Goal: Transaction & Acquisition: Purchase product/service

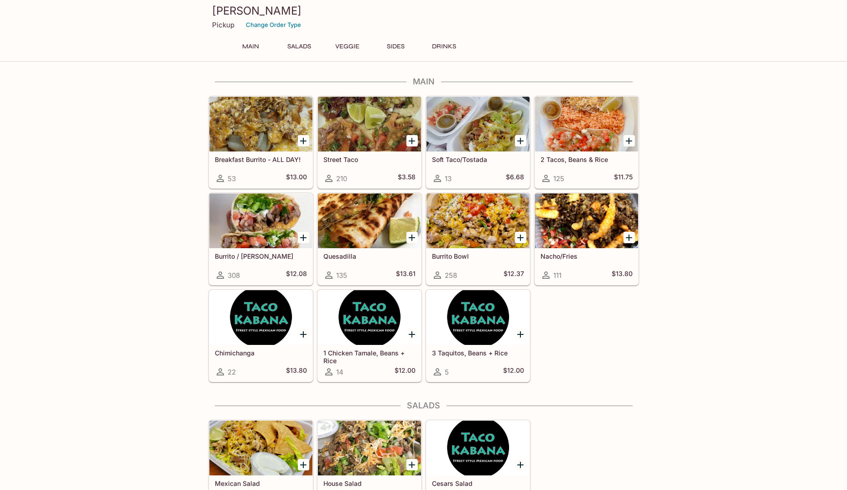
click at [247, 218] on div at bounding box center [260, 220] width 103 height 55
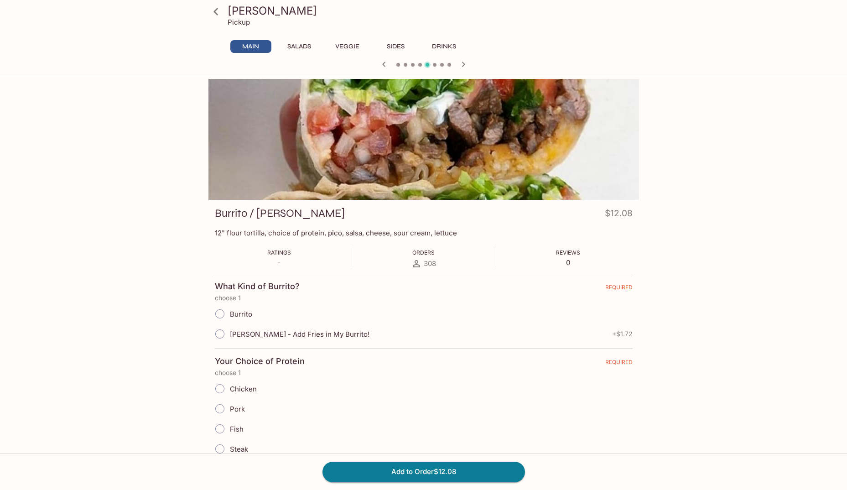
click at [221, 316] on input "Burrito" at bounding box center [219, 313] width 19 height 19
radio input "true"
click at [220, 391] on input "Chicken" at bounding box center [219, 388] width 19 height 19
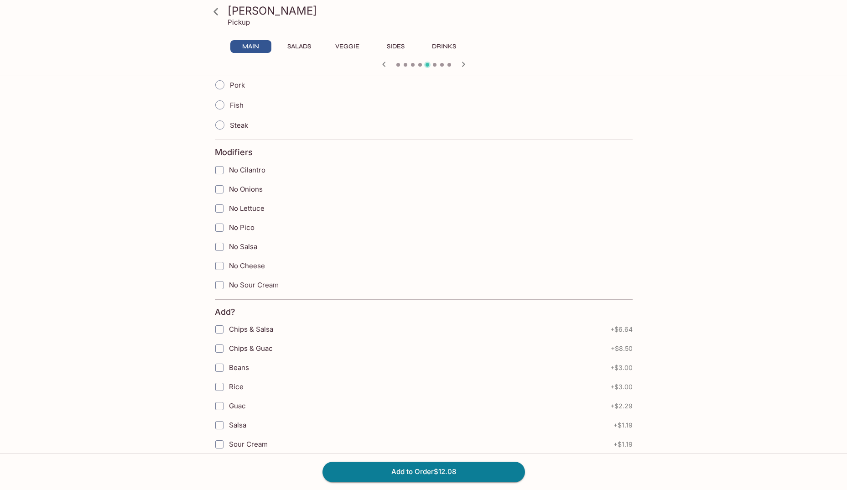
scroll to position [346, 0]
click at [221, 346] on input "Beans" at bounding box center [219, 346] width 18 height 18
checkbox input "true"
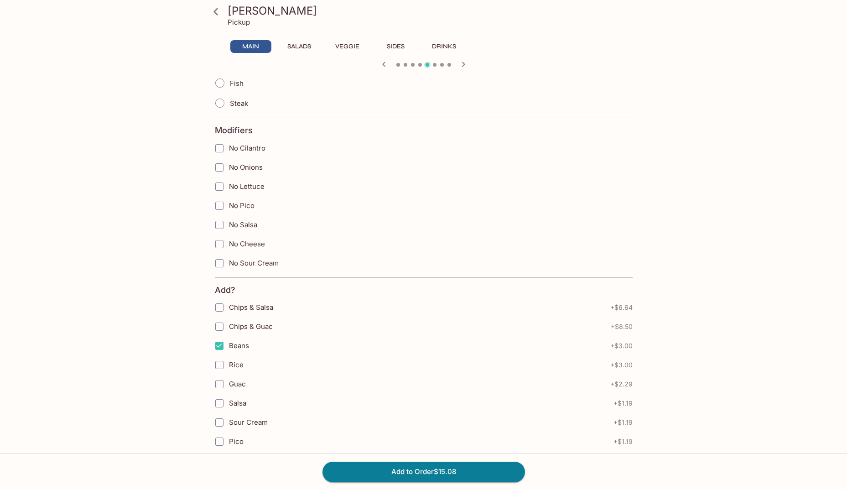
click at [219, 366] on input "Rice" at bounding box center [219, 365] width 18 height 18
checkbox input "true"
click at [219, 422] on input "Sour Cream" at bounding box center [219, 422] width 18 height 18
checkbox input "true"
click at [222, 444] on input "Pico" at bounding box center [219, 441] width 18 height 18
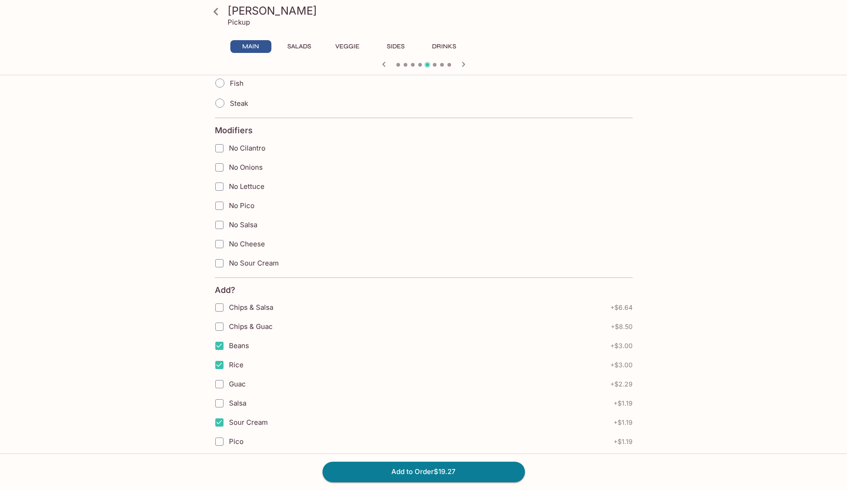
checkbox input "true"
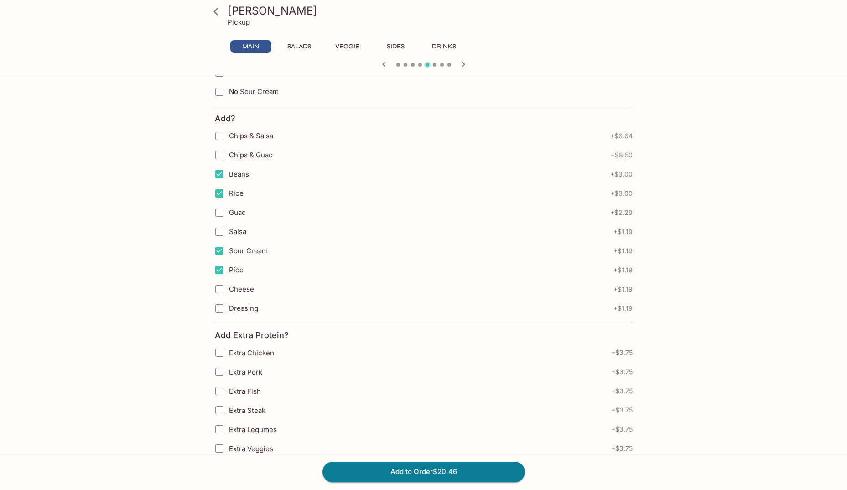
scroll to position [519, 0]
click at [220, 248] on input "Sour Cream" at bounding box center [219, 249] width 18 height 18
checkbox input "false"
click at [220, 266] on input "Pico" at bounding box center [219, 269] width 18 height 18
checkbox input "false"
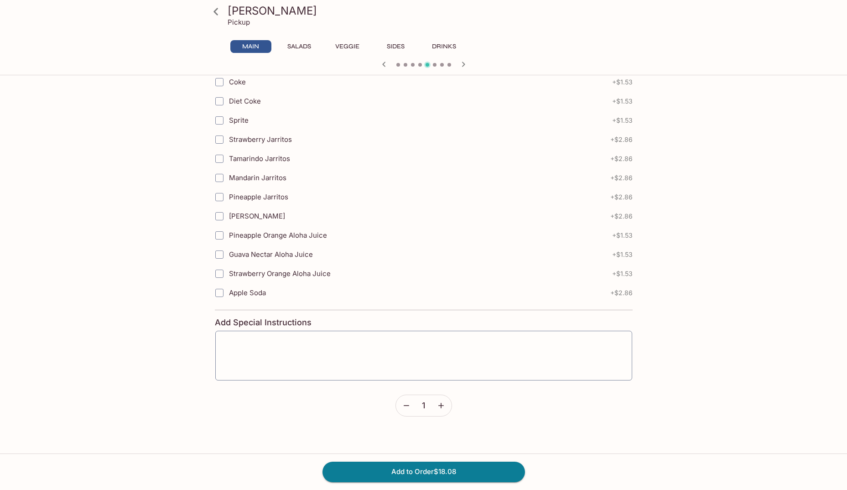
scroll to position [1004, 0]
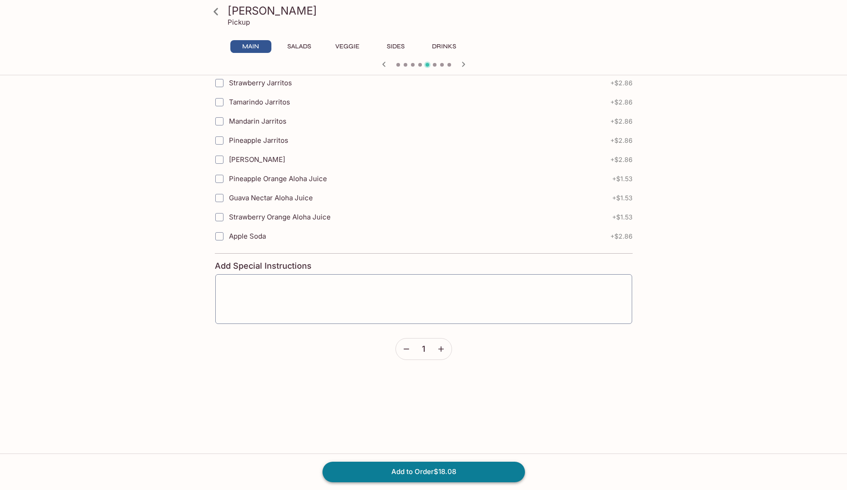
click at [436, 474] on button "Add to Order $18.08" at bounding box center [424, 472] width 203 height 20
